Goal: Task Accomplishment & Management: Use online tool/utility

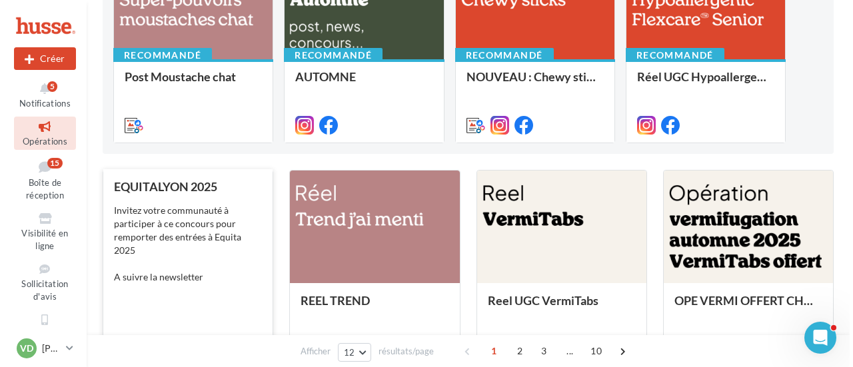
scroll to position [133, 0]
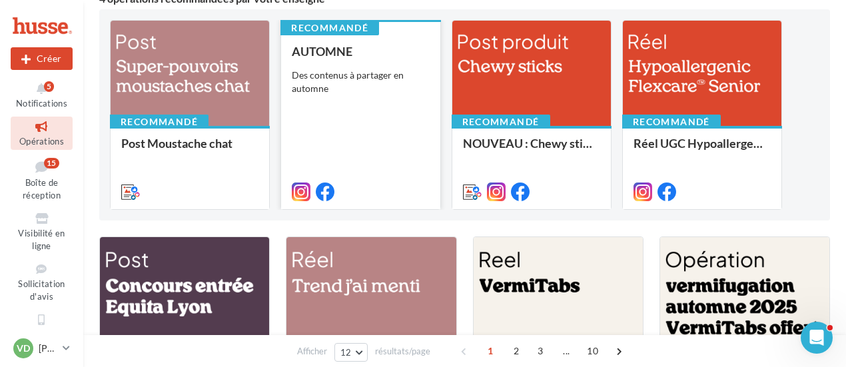
click at [368, 129] on div "AUTOMNE Des contenus à partager en automne" at bounding box center [360, 121] width 137 height 153
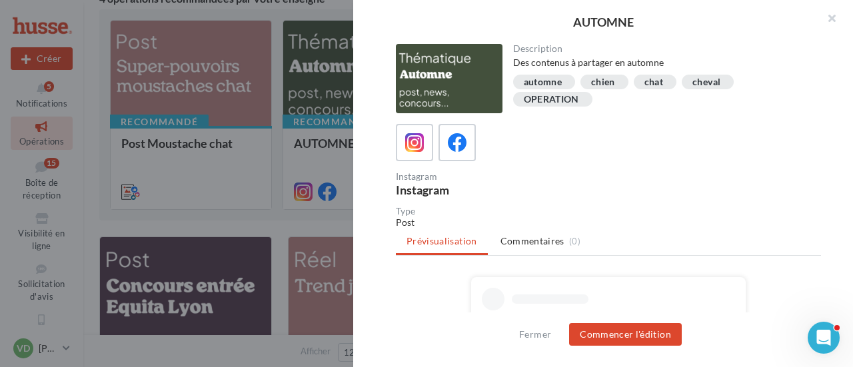
scroll to position [67, 0]
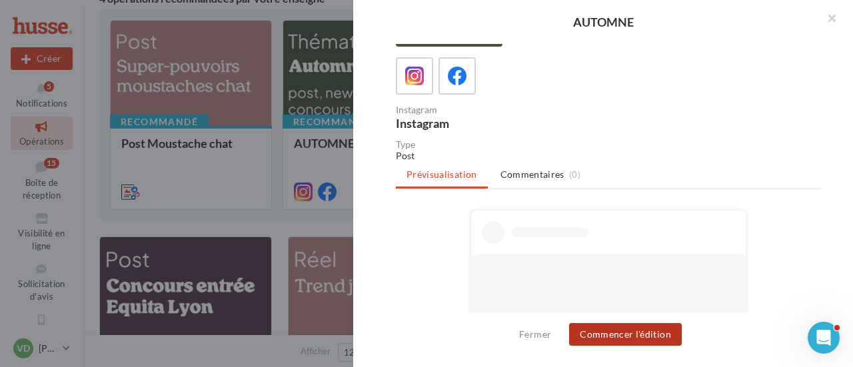
click at [620, 338] on button "Commencer l'édition" at bounding box center [625, 334] width 113 height 23
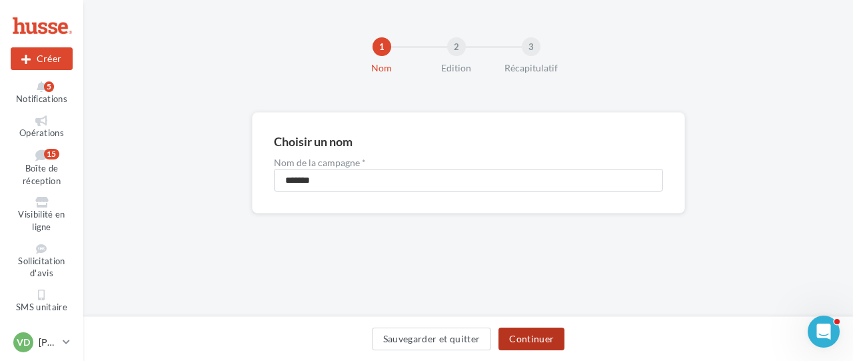
click at [535, 346] on button "Continuer" at bounding box center [531, 338] width 66 height 23
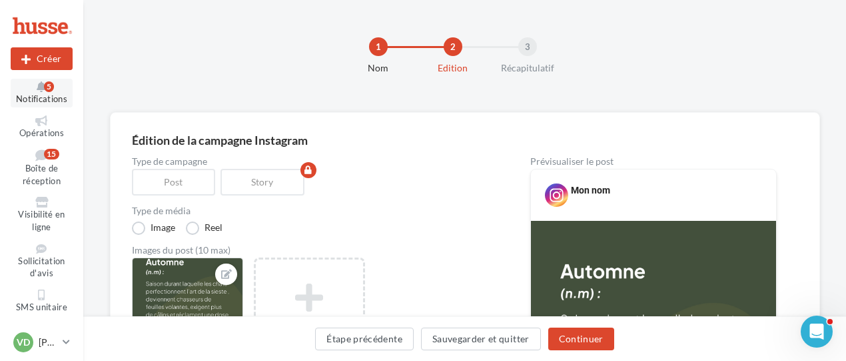
click at [37, 91] on icon at bounding box center [42, 86] width 54 height 11
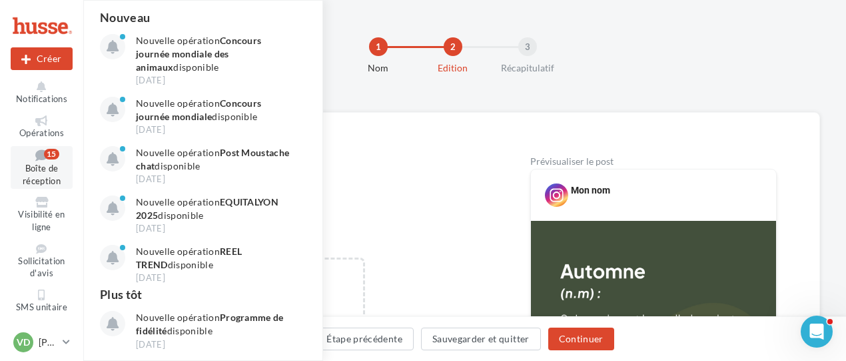
click at [45, 172] on span "Boîte de réception" at bounding box center [42, 174] width 38 height 23
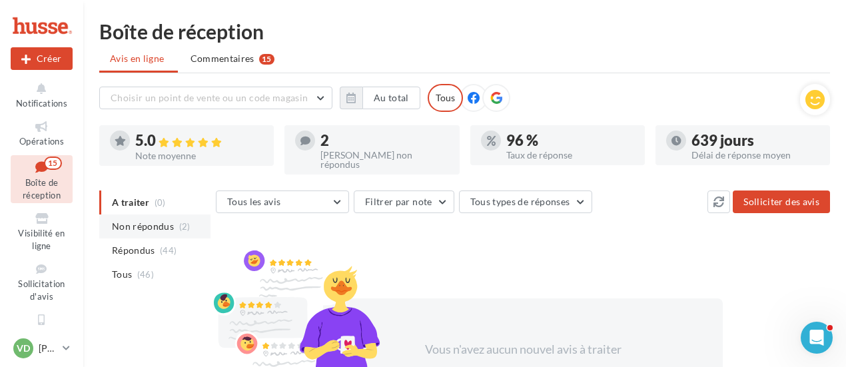
click at [153, 220] on span "Non répondus" at bounding box center [143, 226] width 62 height 13
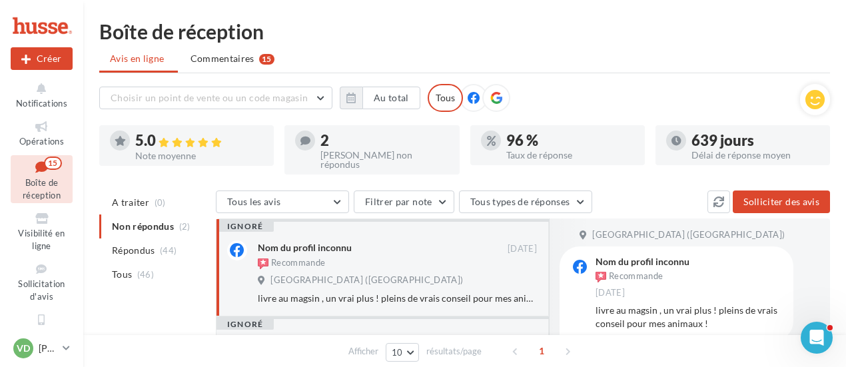
scroll to position [67, 0]
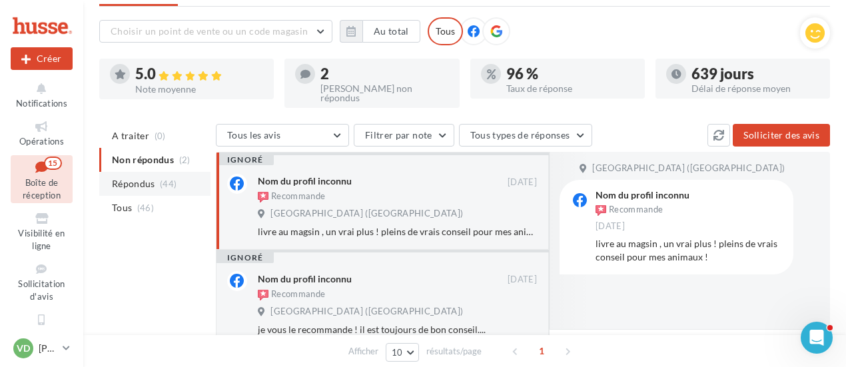
click at [135, 177] on span "Répondus" at bounding box center [133, 183] width 43 height 13
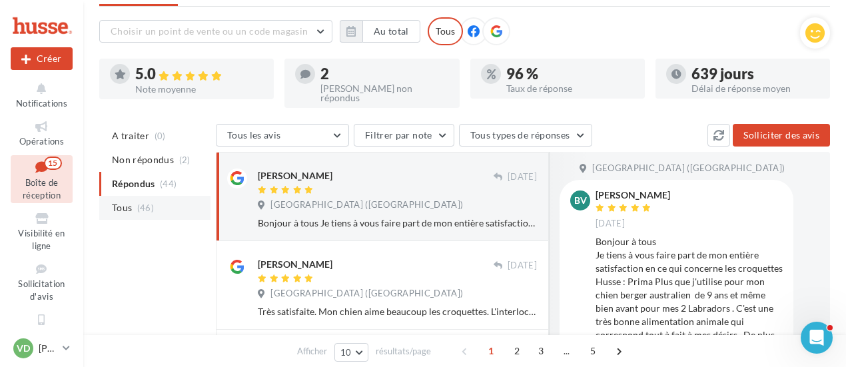
click at [137, 204] on span "(46)" at bounding box center [145, 208] width 17 height 11
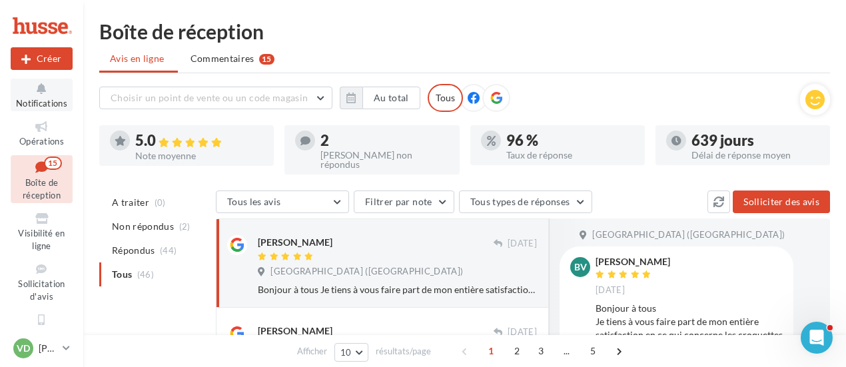
click at [36, 96] on button "Notifications" at bounding box center [42, 95] width 62 height 33
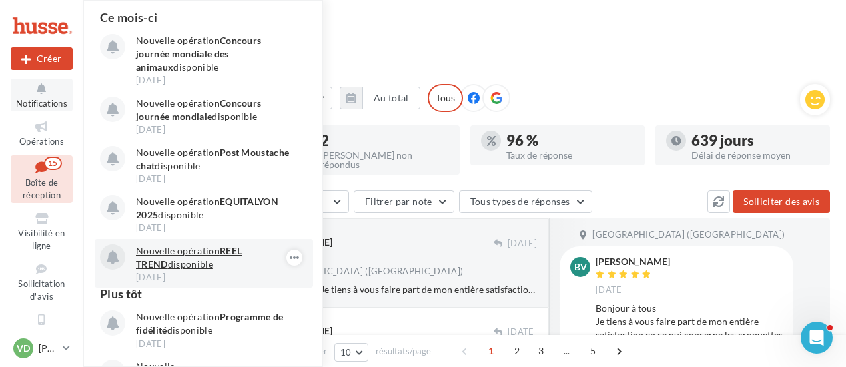
click at [199, 261] on p "Nouvelle opération REEL TREND disponible" at bounding box center [213, 258] width 155 height 27
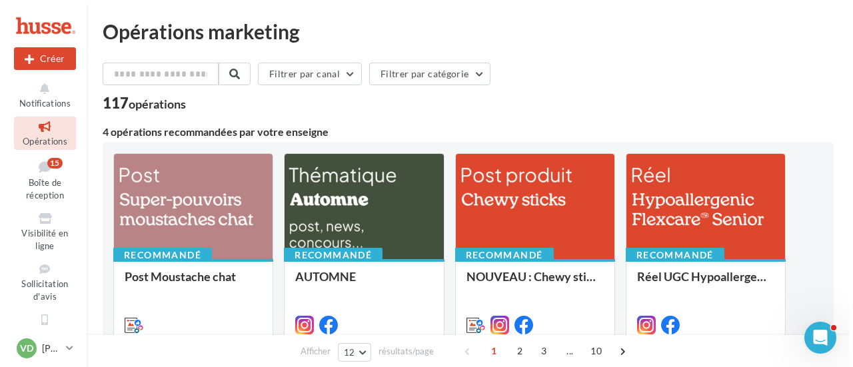
scroll to position [200, 0]
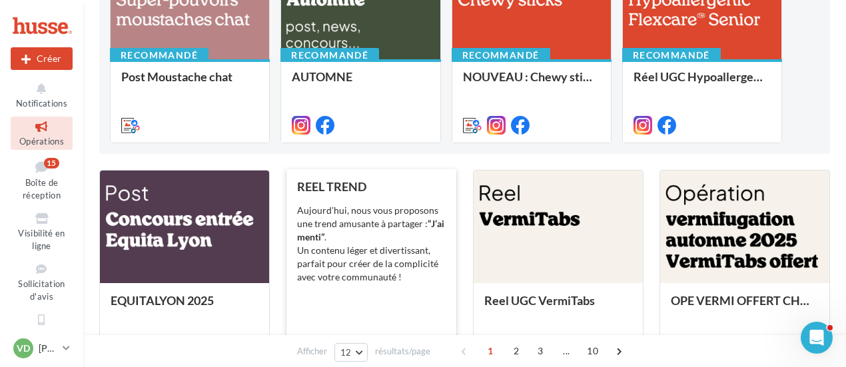
click at [362, 228] on div "Aujourd’hui, nous vous proposons une trend amusante à partager : “J’ai menti” .…" at bounding box center [371, 244] width 148 height 80
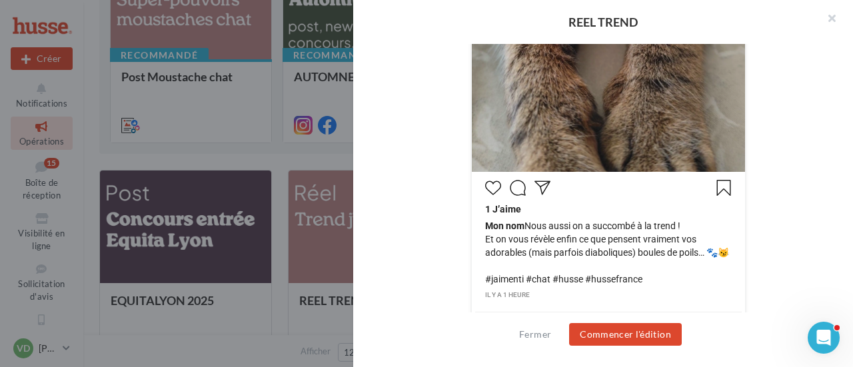
scroll to position [525, 0]
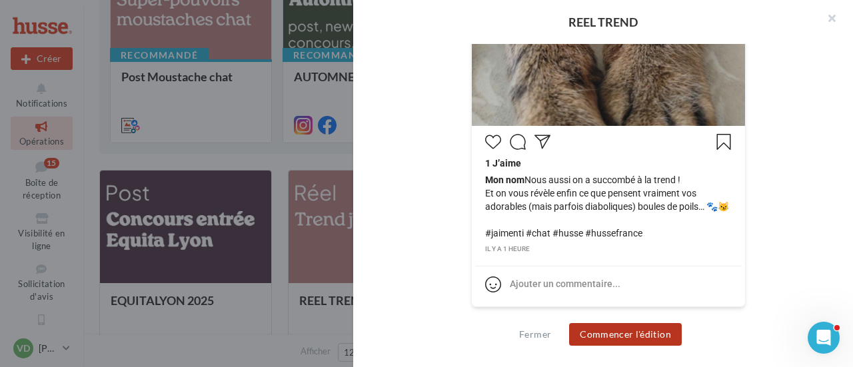
click at [651, 341] on button "Commencer l'édition" at bounding box center [625, 334] width 113 height 23
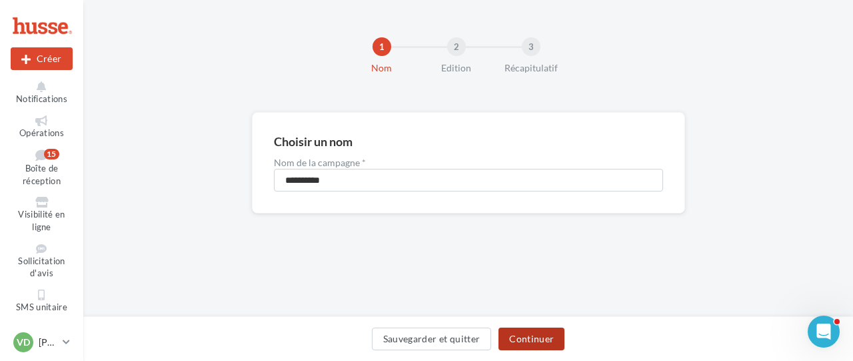
click at [540, 339] on button "Continuer" at bounding box center [531, 338] width 66 height 23
